Goal: Task Accomplishment & Management: Complete application form

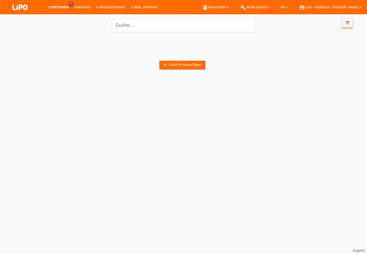
click at [348, 23] on icon "filter_list" at bounding box center [347, 23] width 6 height 6
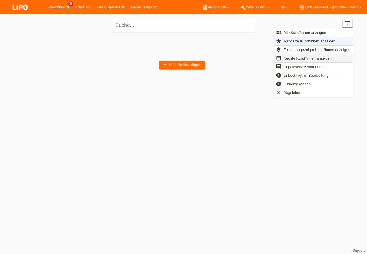
click at [301, 60] on span "Neuste Kund*innen anzeigen" at bounding box center [308, 58] width 50 height 7
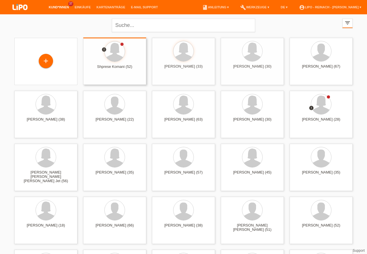
click at [114, 54] on div at bounding box center [115, 52] width 20 height 20
click at [101, 78] on span "Anzeigen" at bounding box center [97, 80] width 15 height 4
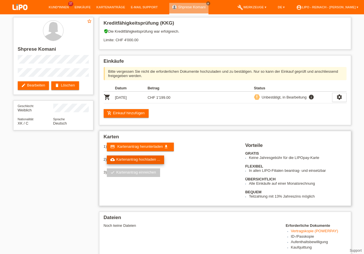
click at [149, 160] on link "cloud_upload Kartenantrag hochladen ..." at bounding box center [135, 160] width 57 height 9
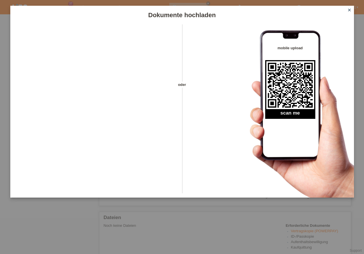
click at [350, 10] on icon "close" at bounding box center [350, 10] width 5 height 5
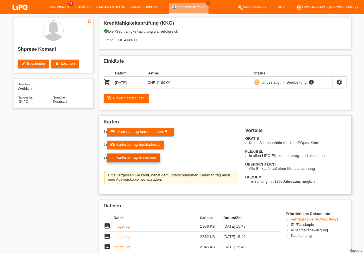
click at [136, 158] on link "check Kartenantrag einreichen" at bounding box center [133, 158] width 53 height 9
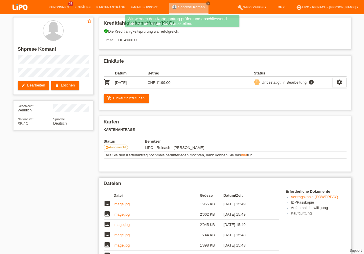
scroll to position [134, 0]
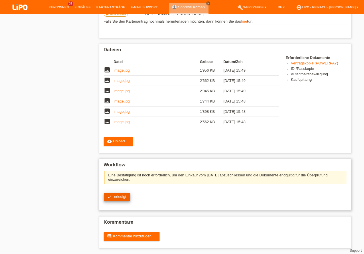
click at [116, 199] on link "check erledigt" at bounding box center [117, 197] width 27 height 9
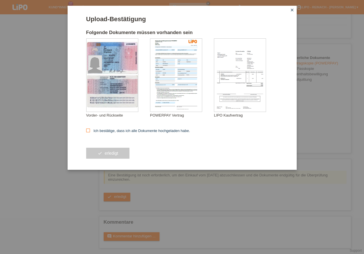
click at [88, 130] on icon at bounding box center [88, 131] width 4 height 4
click at [88, 130] on input "Ich bestätige, dass ich alle Dokumente hochgeladen habe." at bounding box center [88, 131] width 4 height 4
checkbox input "true"
click at [103, 153] on button "check erledigt" at bounding box center [108, 153] width 44 height 11
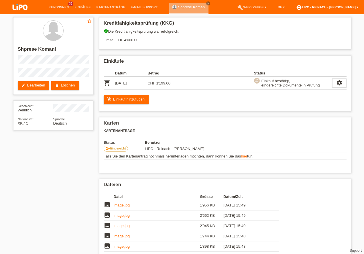
click at [326, 7] on link "account_circle LIPO - Reinach - [PERSON_NAME] ▾" at bounding box center [328, 6] width 68 height 3
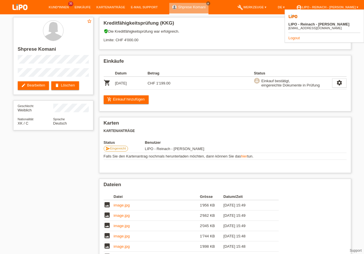
click at [296, 36] on link "Logout" at bounding box center [294, 38] width 11 height 4
